Goal: Navigation & Orientation: Find specific page/section

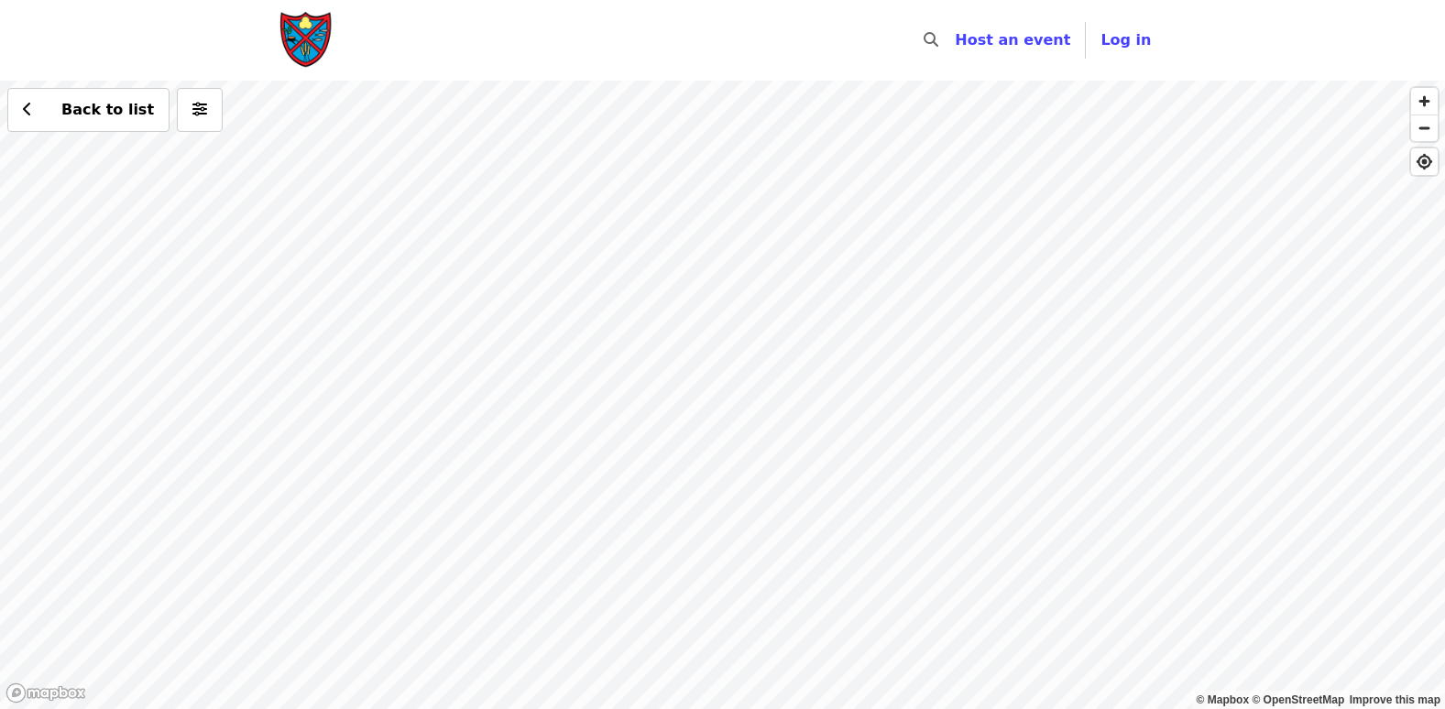
drag, startPoint x: 547, startPoint y: 350, endPoint x: 726, endPoint y: 141, distance: 275.5
click at [726, 141] on div "Back to list" at bounding box center [722, 395] width 1445 height 628
drag, startPoint x: 732, startPoint y: 436, endPoint x: 836, endPoint y: 363, distance: 127.6
drag, startPoint x: 788, startPoint y: 366, endPoint x: 895, endPoint y: 436, distance: 128.3
drag, startPoint x: 254, startPoint y: 279, endPoint x: 655, endPoint y: 370, distance: 411.4
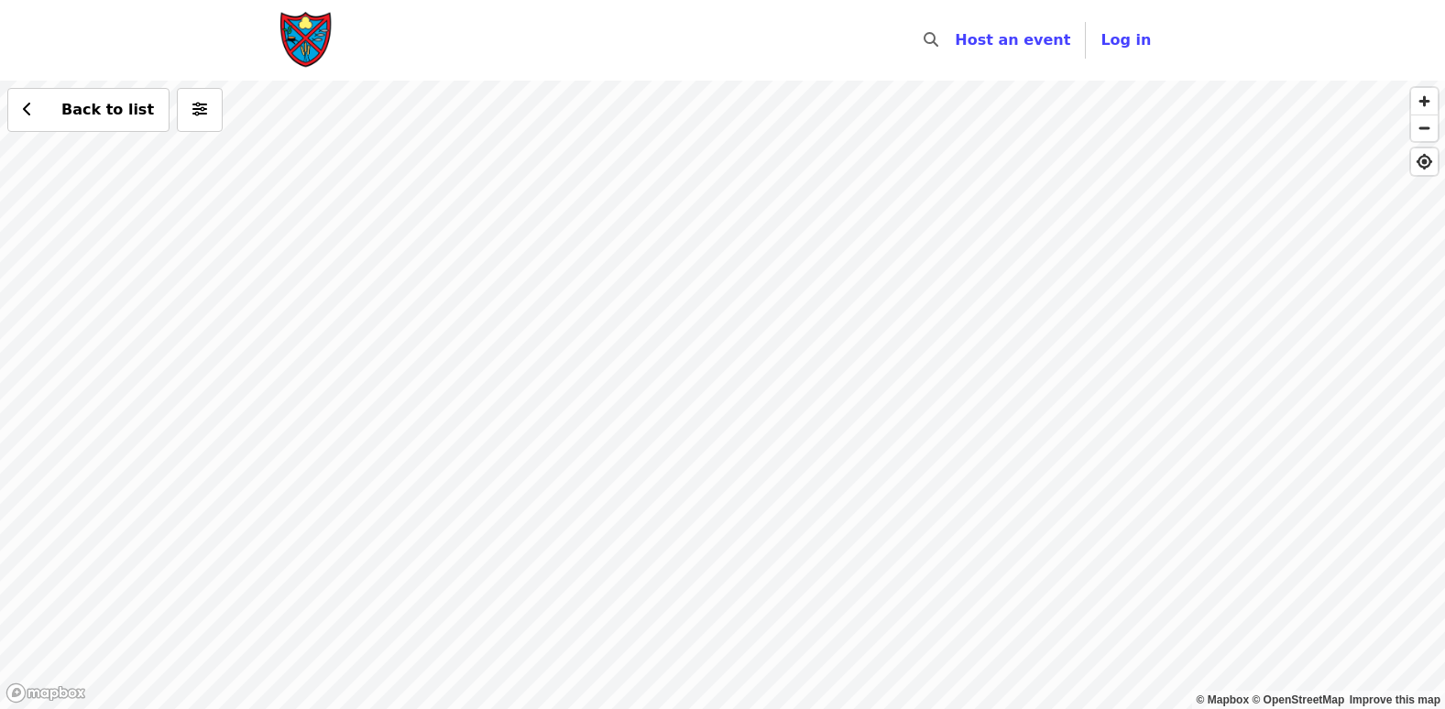
click at [655, 370] on div "Back to list" at bounding box center [722, 395] width 1445 height 628
drag, startPoint x: 545, startPoint y: 224, endPoint x: 704, endPoint y: 497, distance: 315.7
click at [704, 497] on div "Back to list" at bounding box center [722, 395] width 1445 height 628
drag, startPoint x: 731, startPoint y: 279, endPoint x: 954, endPoint y: 694, distance: 470.9
click at [954, 694] on div "Back to list" at bounding box center [722, 395] width 1445 height 628
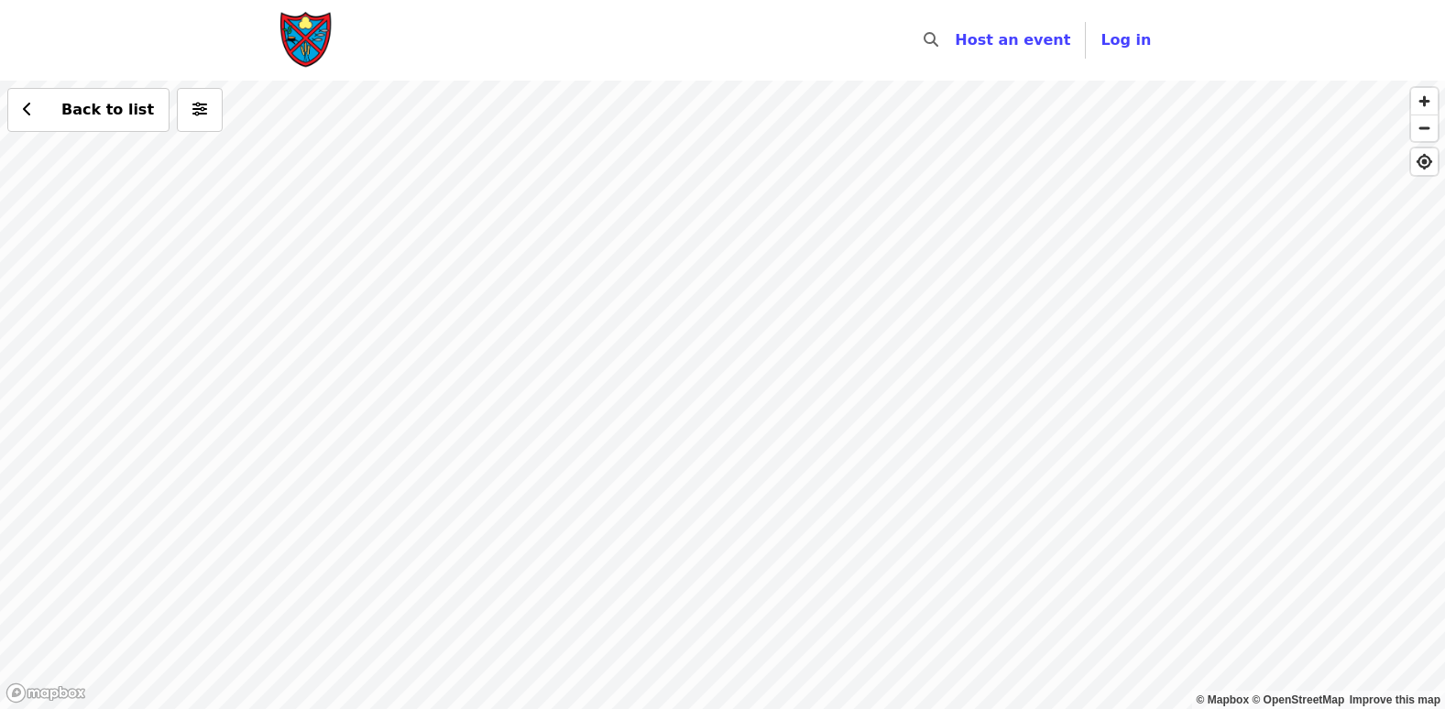
drag, startPoint x: 934, startPoint y: 289, endPoint x: 1096, endPoint y: 756, distance: 493.7
click at [1096, 708] on html "Skip to content ​ Host an event Host Log in © Mapbox © OpenStreetMap Improve th…" at bounding box center [722, 354] width 1445 height 709
drag, startPoint x: 907, startPoint y: 293, endPoint x: 967, endPoint y: 723, distance: 433.8
click at [967, 708] on html "Skip to content ​ Host an event Host Log in © Mapbox © OpenStreetMap Improve th…" at bounding box center [722, 354] width 1445 height 709
drag, startPoint x: 601, startPoint y: 214, endPoint x: 707, endPoint y: 650, distance: 448.0
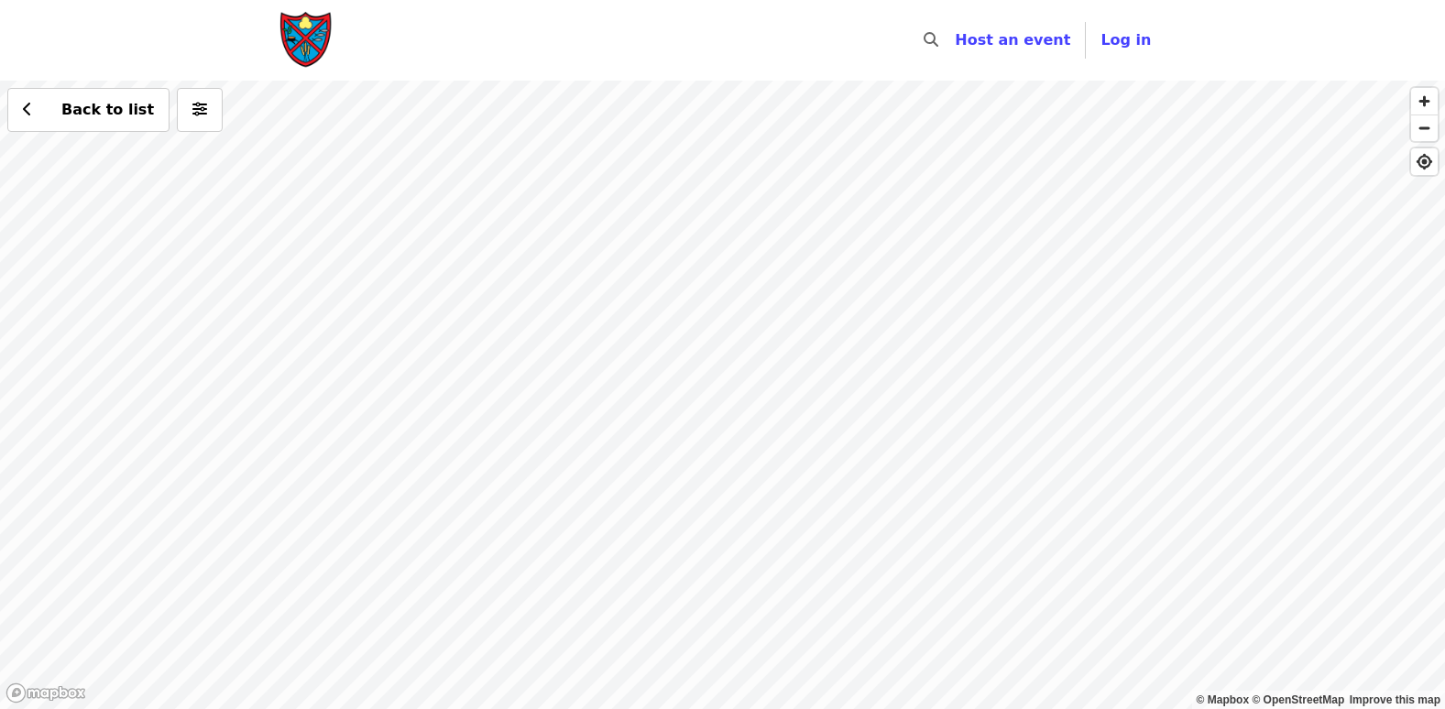
click at [707, 650] on div "Back to list" at bounding box center [722, 395] width 1445 height 628
drag, startPoint x: 806, startPoint y: 377, endPoint x: 894, endPoint y: 756, distance: 389.3
click at [894, 708] on html "Skip to content ​ Host an event Host Log in © Mapbox © OpenStreetMap Improve th…" at bounding box center [722, 354] width 1445 height 709
drag, startPoint x: 414, startPoint y: 226, endPoint x: 626, endPoint y: 203, distance: 212.9
click at [626, 203] on div "Back to list" at bounding box center [722, 395] width 1445 height 628
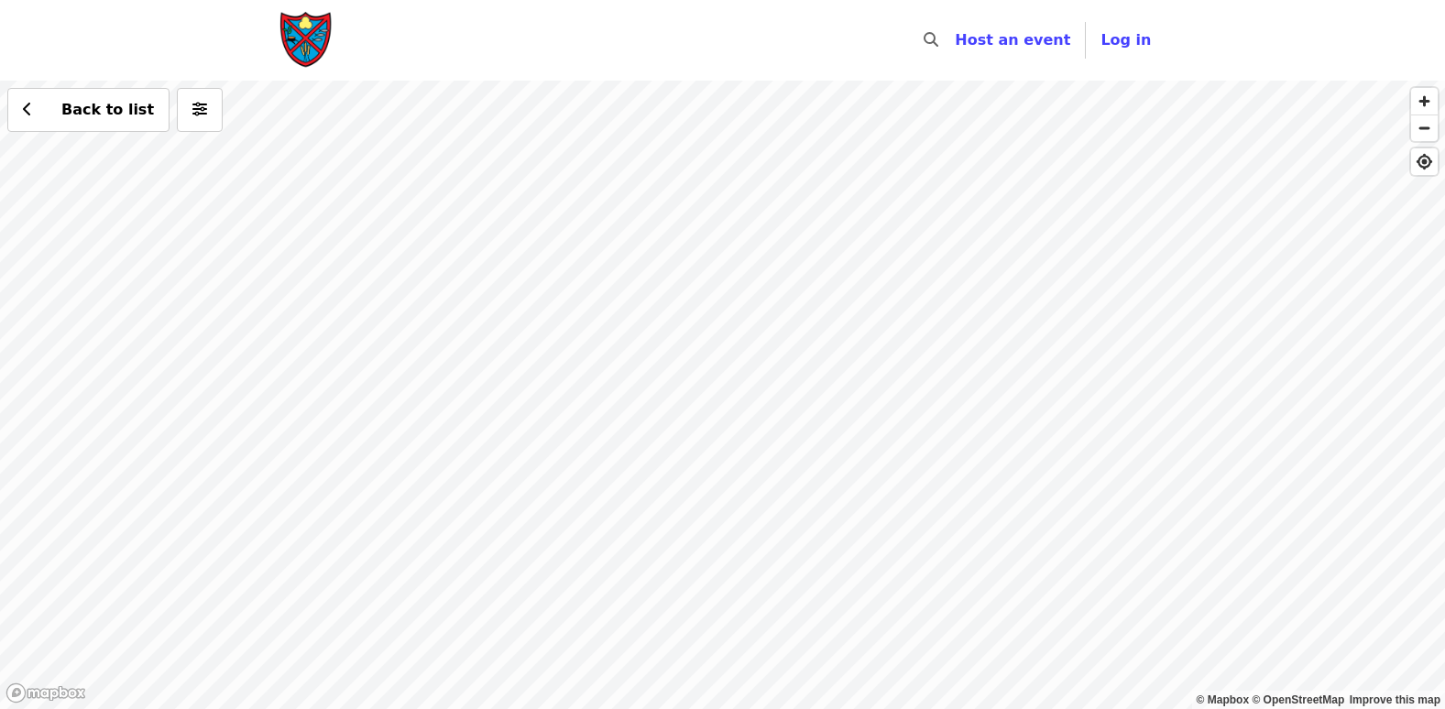
drag, startPoint x: 540, startPoint y: 381, endPoint x: 863, endPoint y: 498, distance: 344.0
click at [863, 498] on div "Back to list" at bounding box center [722, 395] width 1445 height 628
